Goal: Information Seeking & Learning: Learn about a topic

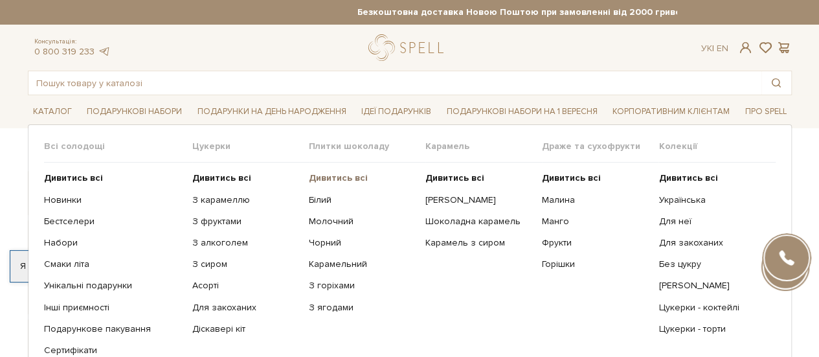
click at [315, 175] on b "Дивитись всі" at bounding box center [338, 177] width 59 height 11
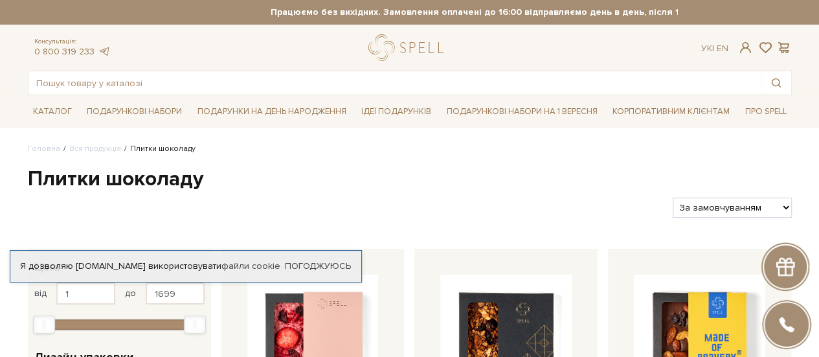
scroll to position [65, 0]
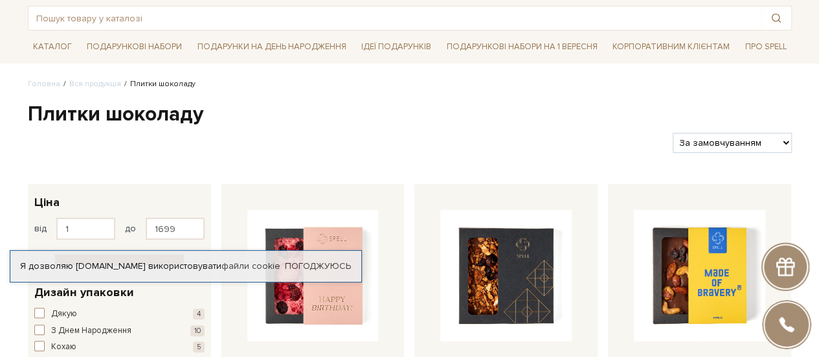
click at [692, 149] on select "За замовчуванням За Ціною (зростання) За Ціною (зменшення) Новинки За популярні…" at bounding box center [732, 143] width 119 height 20
select select "https://spellchocolate.com/our-productions/plitki-shokoladu/?sort=p.price&order…"
click at [673, 133] on select "За замовчуванням За Ціною (зростання) За Ціною (зменшення) Новинки За популярні…" at bounding box center [732, 143] width 119 height 20
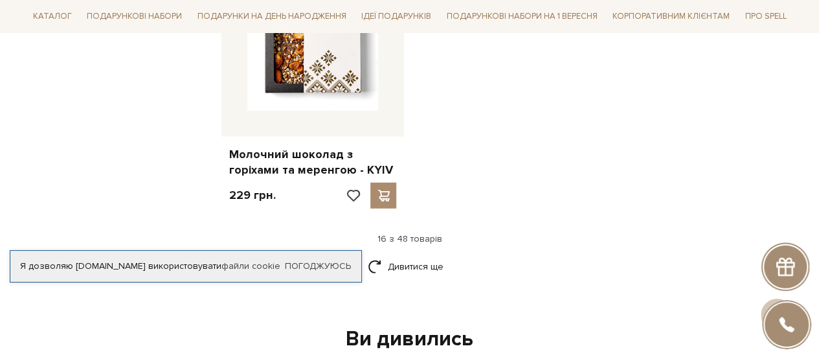
scroll to position [1748, 0]
click at [400, 254] on link "Дивитися ще" at bounding box center [410, 265] width 84 height 23
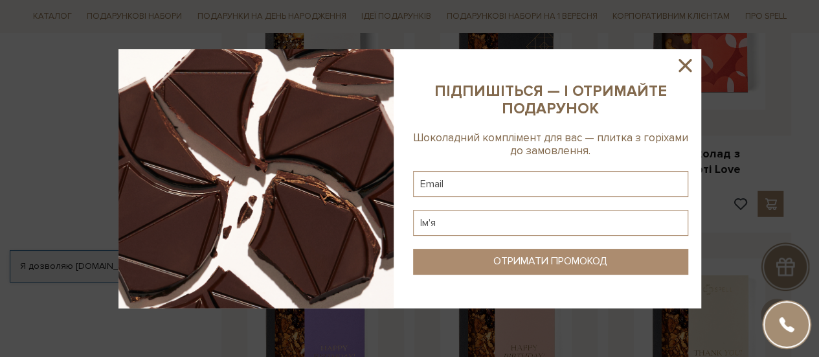
click at [676, 68] on icon at bounding box center [685, 65] width 22 height 22
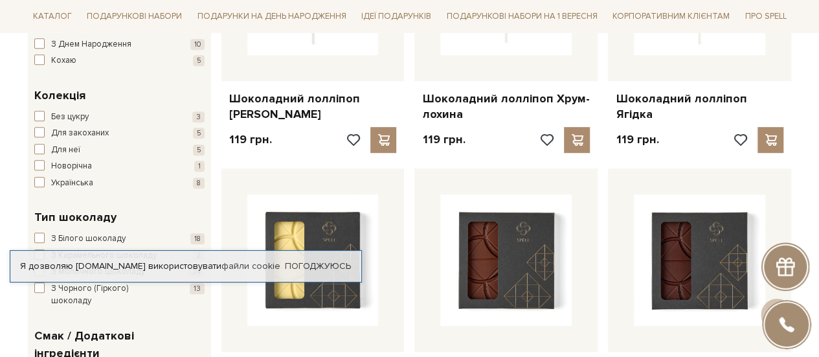
scroll to position [435, 0]
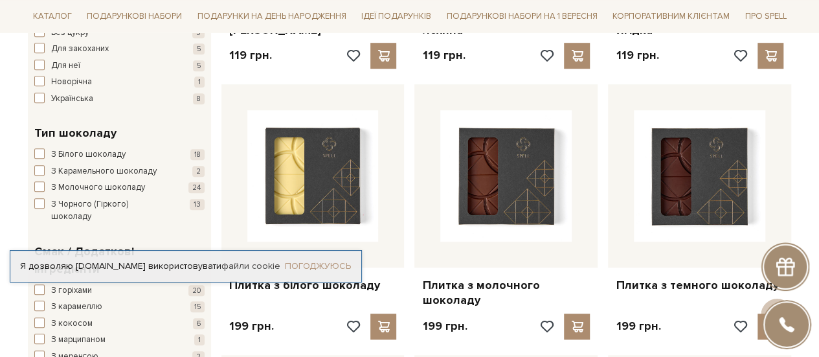
click at [294, 260] on link "Погоджуюсь" at bounding box center [318, 266] width 66 height 12
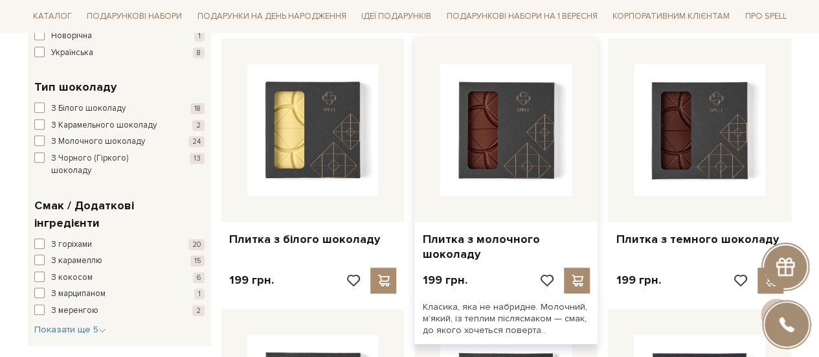
scroll to position [500, 0]
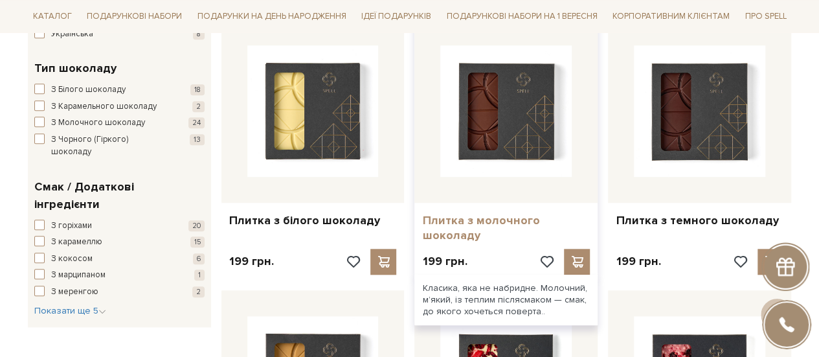
click at [450, 226] on link "Плитка з молочного шоколаду" at bounding box center [506, 228] width 168 height 30
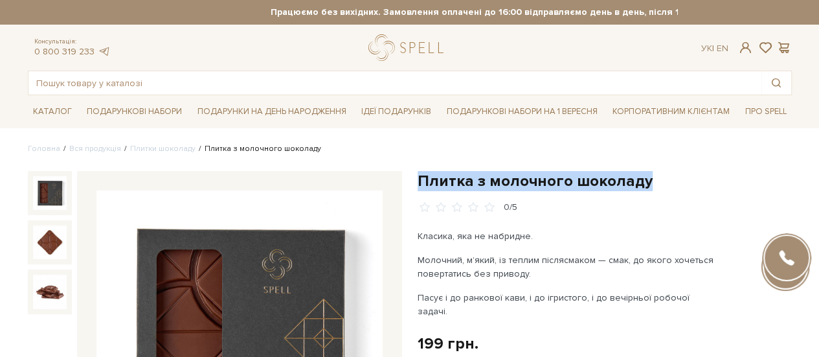
drag, startPoint x: 420, startPoint y: 176, endPoint x: 659, endPoint y: 173, distance: 239.0
click at [659, 173] on h1 "Плитка з молочного шоколаду" at bounding box center [605, 181] width 374 height 20
copy h1 "Плитка з молочного шоколаду"
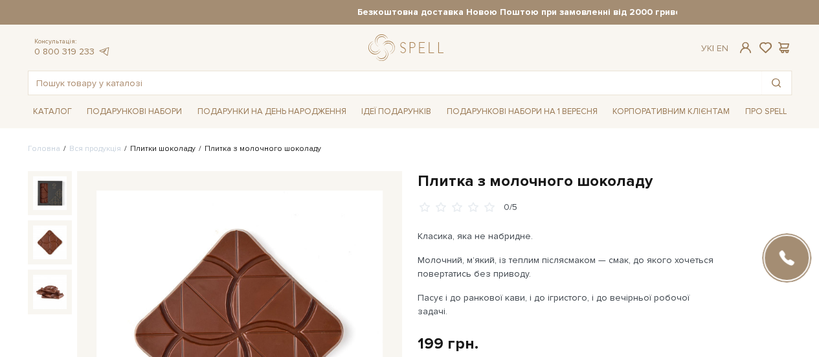
click at [144, 149] on link "Плитки шоколаду" at bounding box center [162, 149] width 65 height 10
click at [154, 147] on link "Плитки шоколаду" at bounding box center [162, 149] width 65 height 10
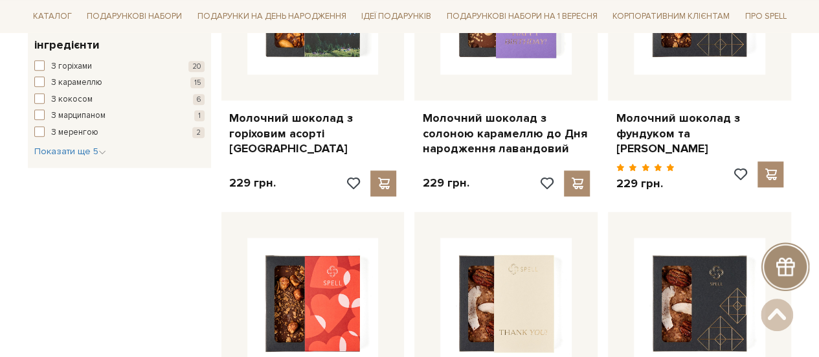
scroll to position [777, 0]
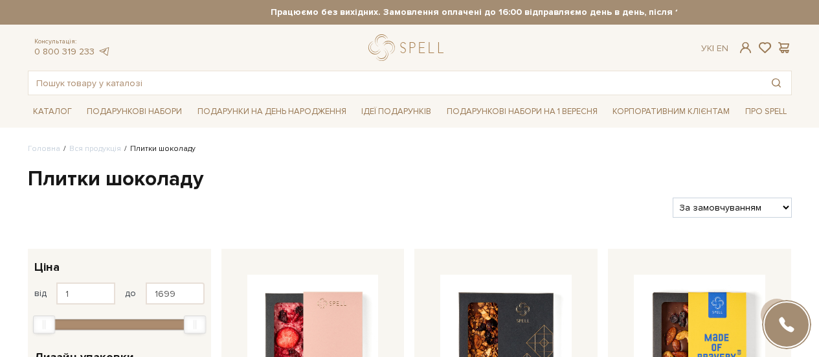
scroll to position [259, 0]
